Goal: Find specific page/section

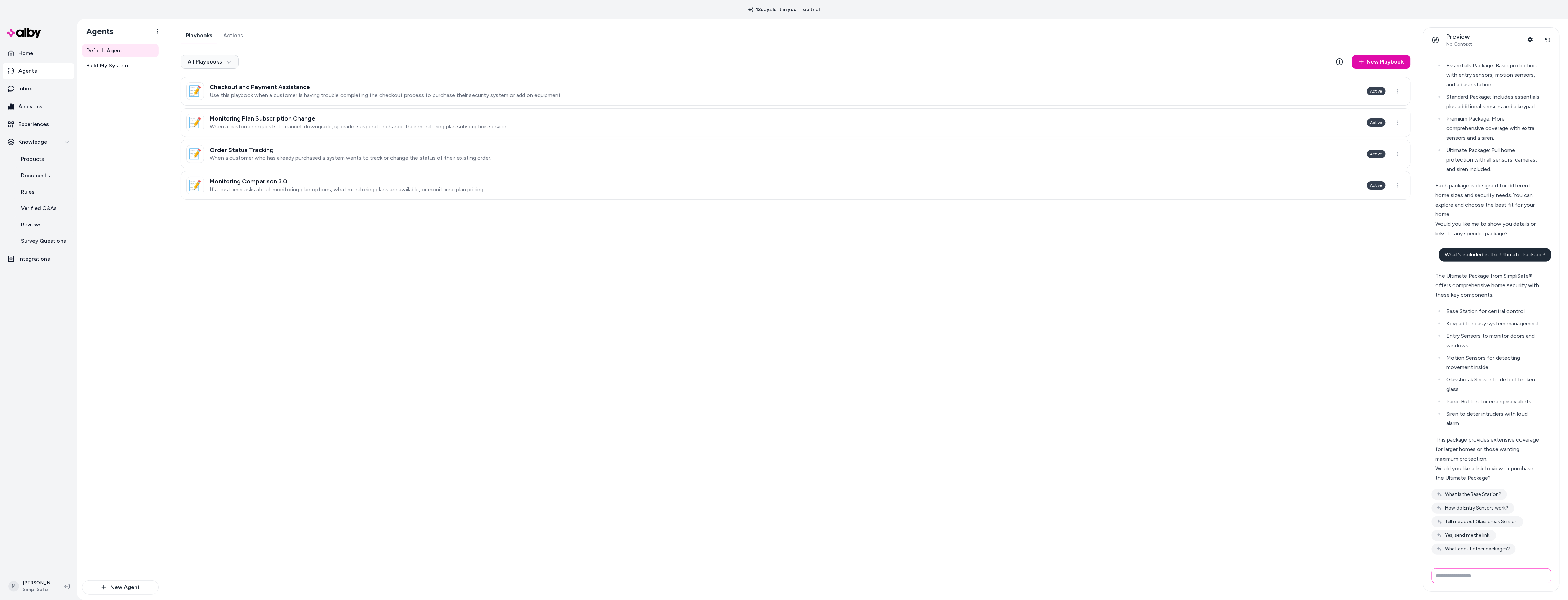
scroll to position [131, 0]
click at [36, 103] on p "Analytics" at bounding box center [30, 107] width 24 height 8
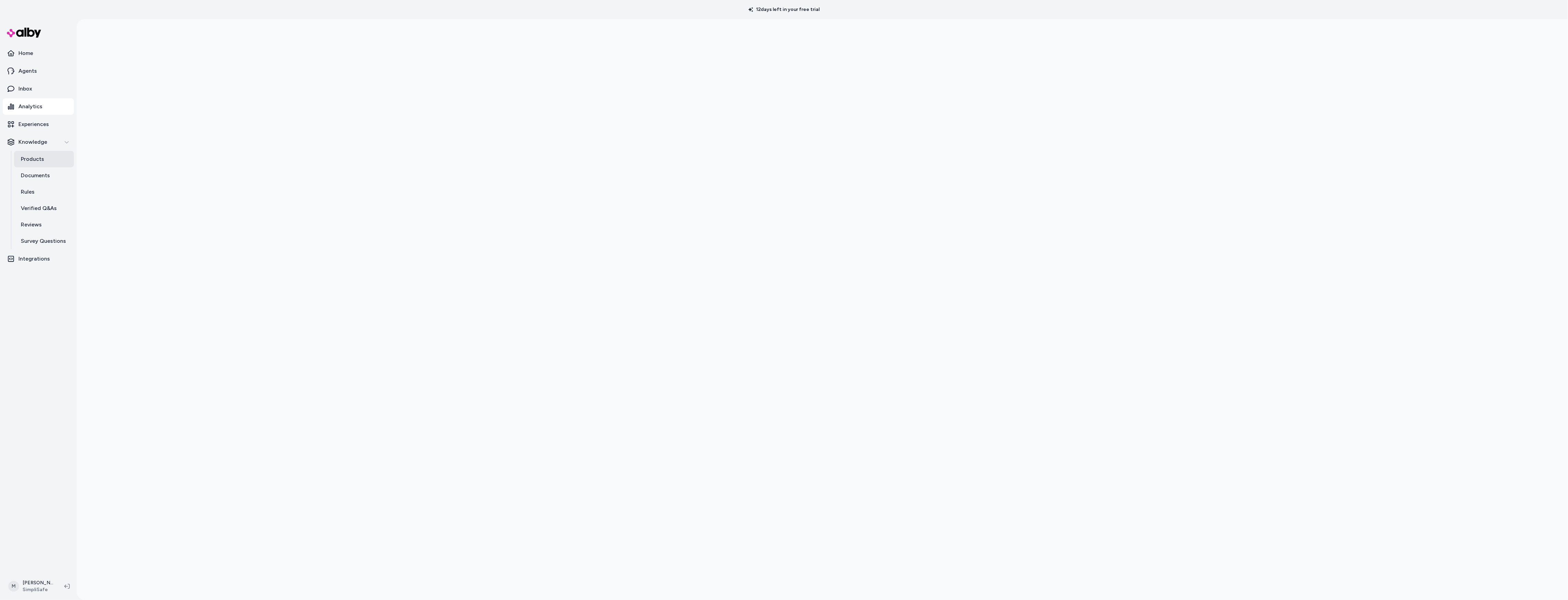
click at [29, 155] on p "Products" at bounding box center [32, 159] width 23 height 8
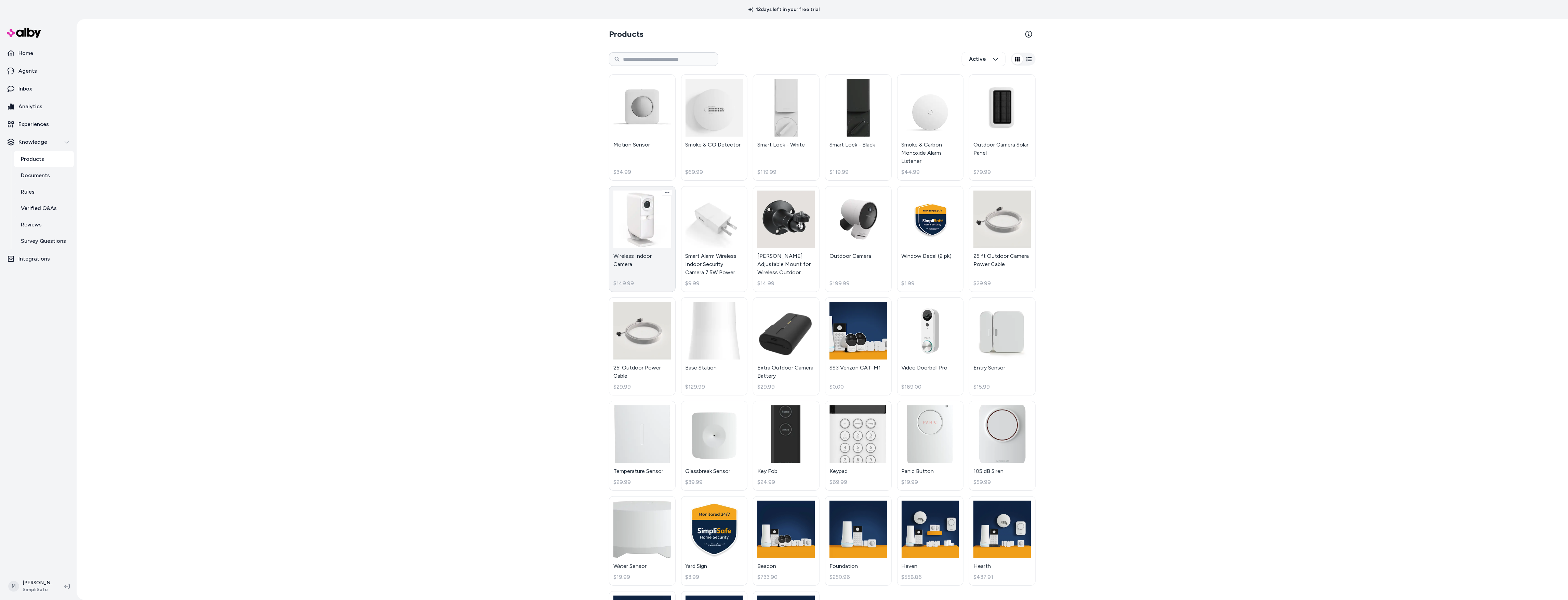
click at [649, 211] on link "Wireless Indoor Camera $149.99" at bounding box center [642, 240] width 66 height 106
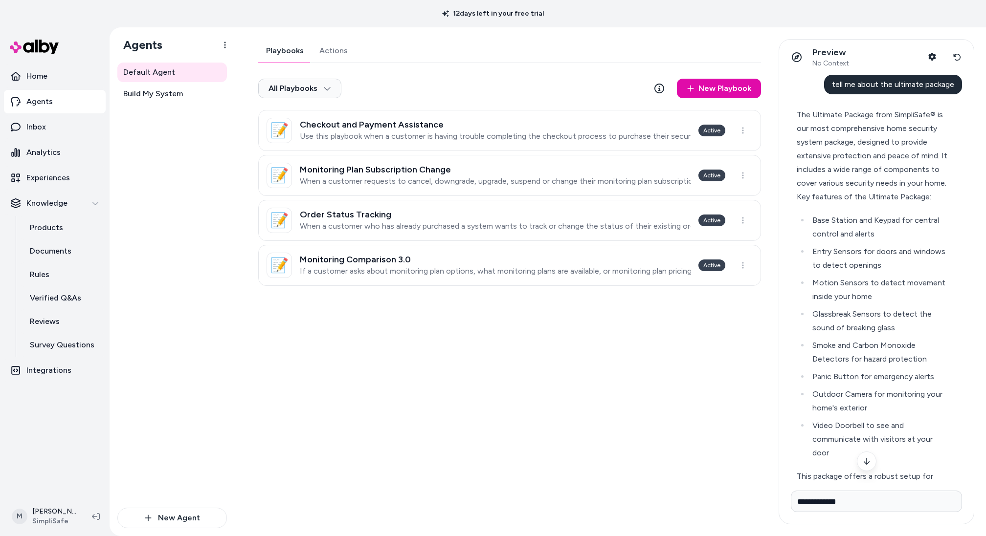
scroll to position [208, 0]
